Goal: Task Accomplishment & Management: Use online tool/utility

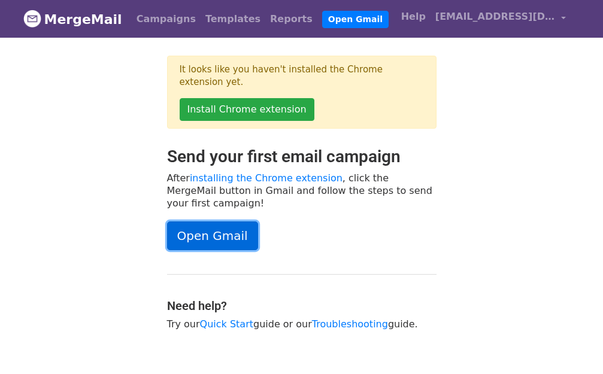
click at [199, 223] on link "Open Gmail" at bounding box center [212, 235] width 91 height 29
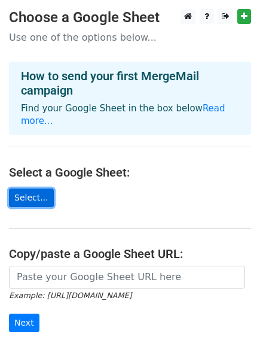
click at [25, 189] on link "Select..." at bounding box center [31, 198] width 45 height 19
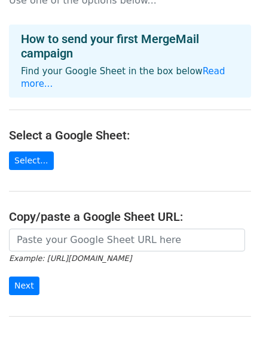
scroll to position [86, 0]
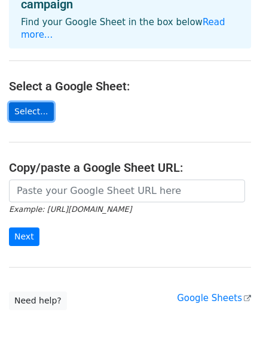
click at [33, 102] on link "Select..." at bounding box center [31, 111] width 45 height 19
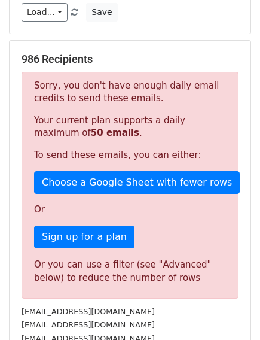
scroll to position [407, 0]
